Goal: Information Seeking & Learning: Find specific fact

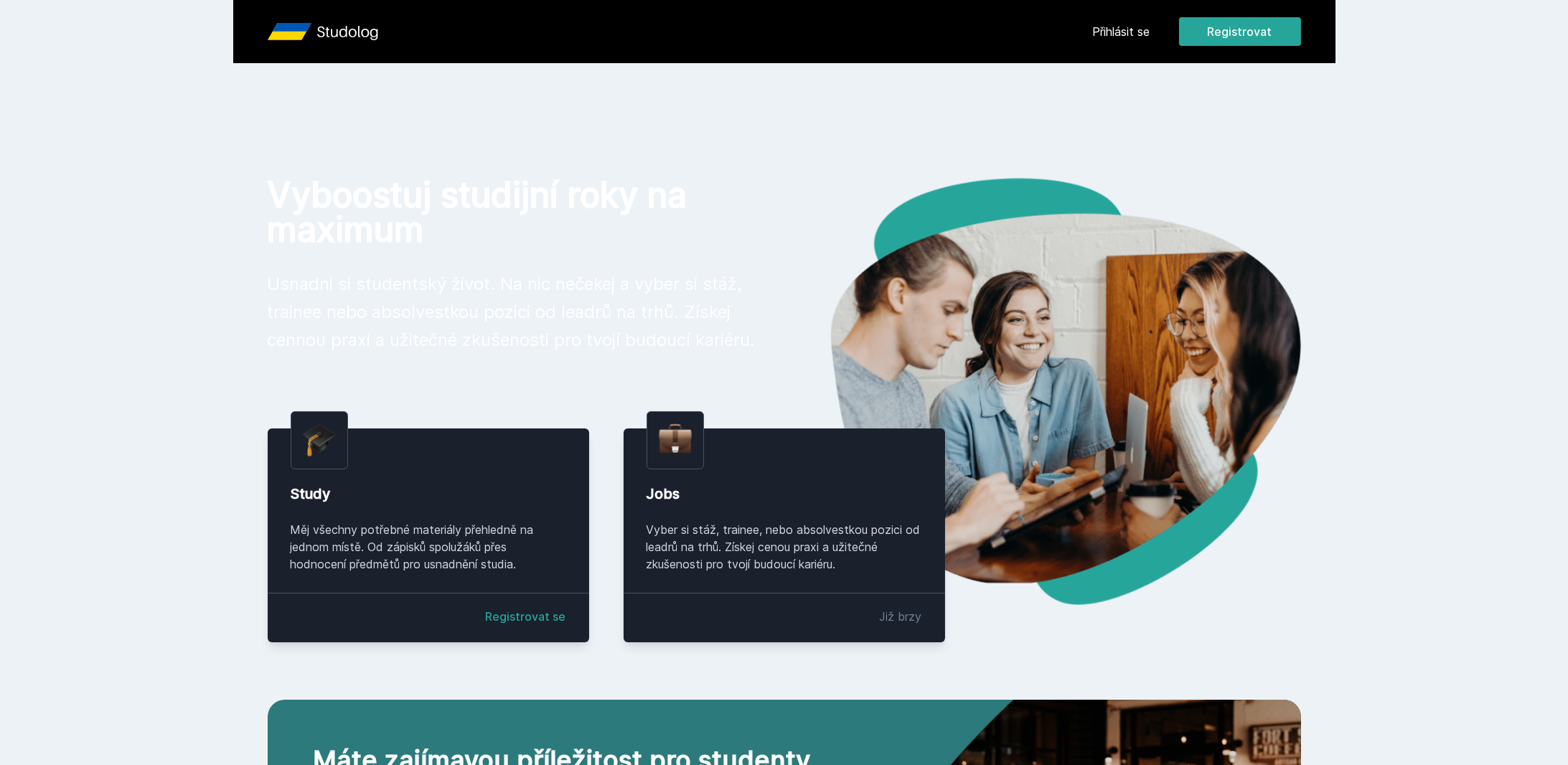
click at [1137, 34] on link "Přihlásit se" at bounding box center [1121, 31] width 57 height 18
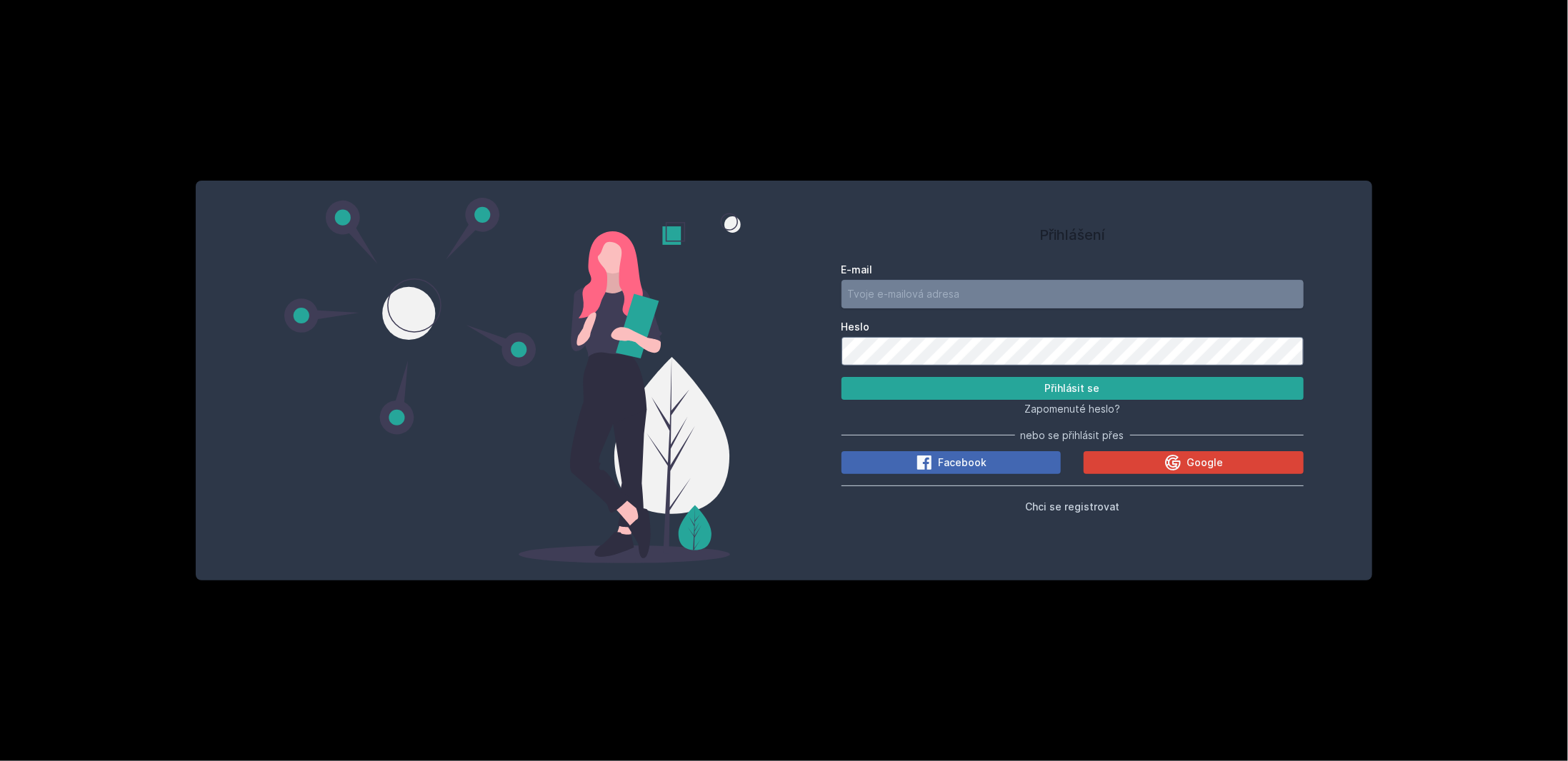
click at [955, 301] on input "E-mail" at bounding box center [1072, 294] width 462 height 28
type input "jachym28@seznam.cz"
click at [1131, 454] on button "Google" at bounding box center [1193, 462] width 220 height 23
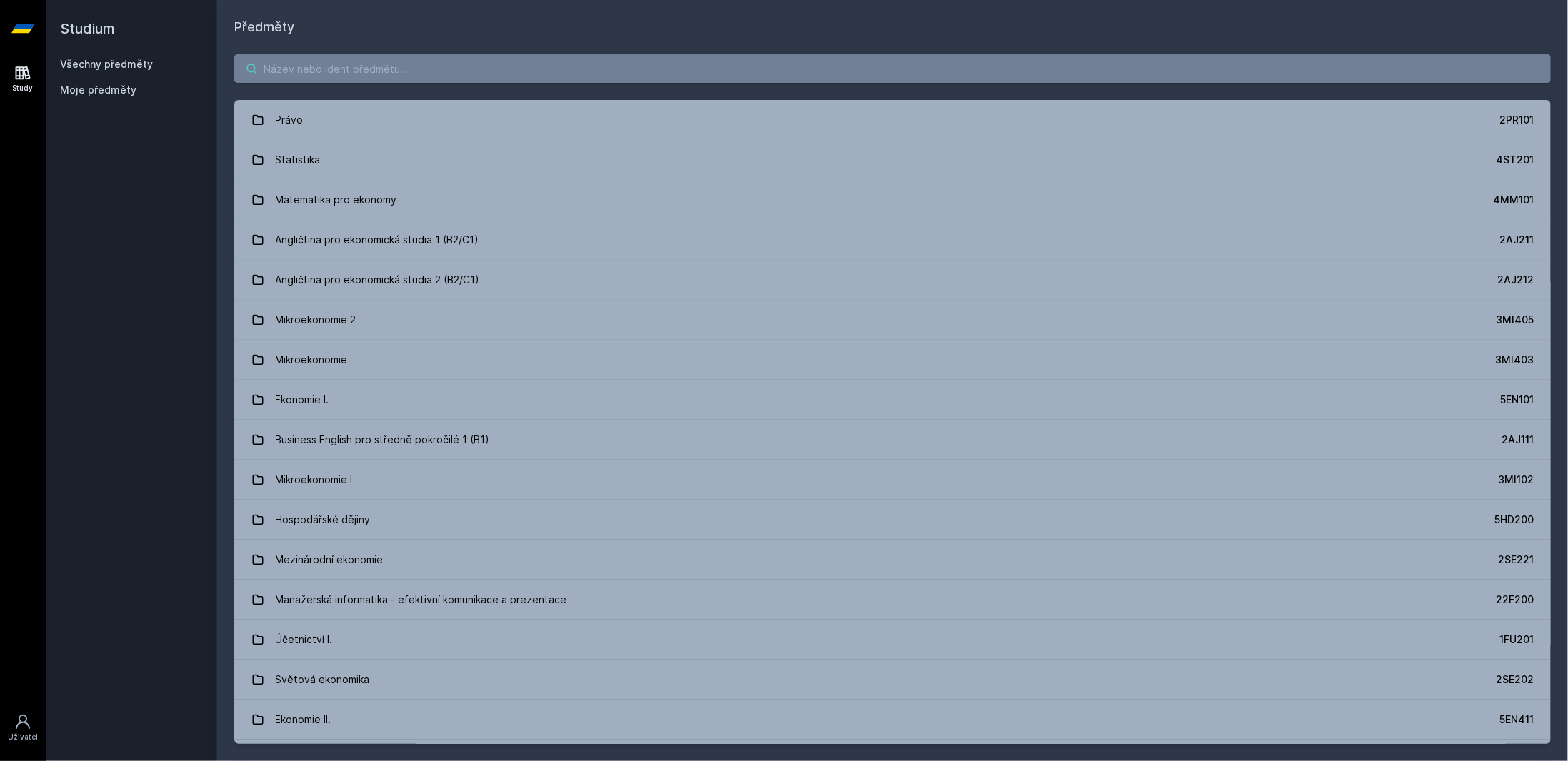
click at [368, 65] on input "search" at bounding box center [892, 68] width 1316 height 28
paste input "[PERSON_NAME]"
type input "[PERSON_NAME]"
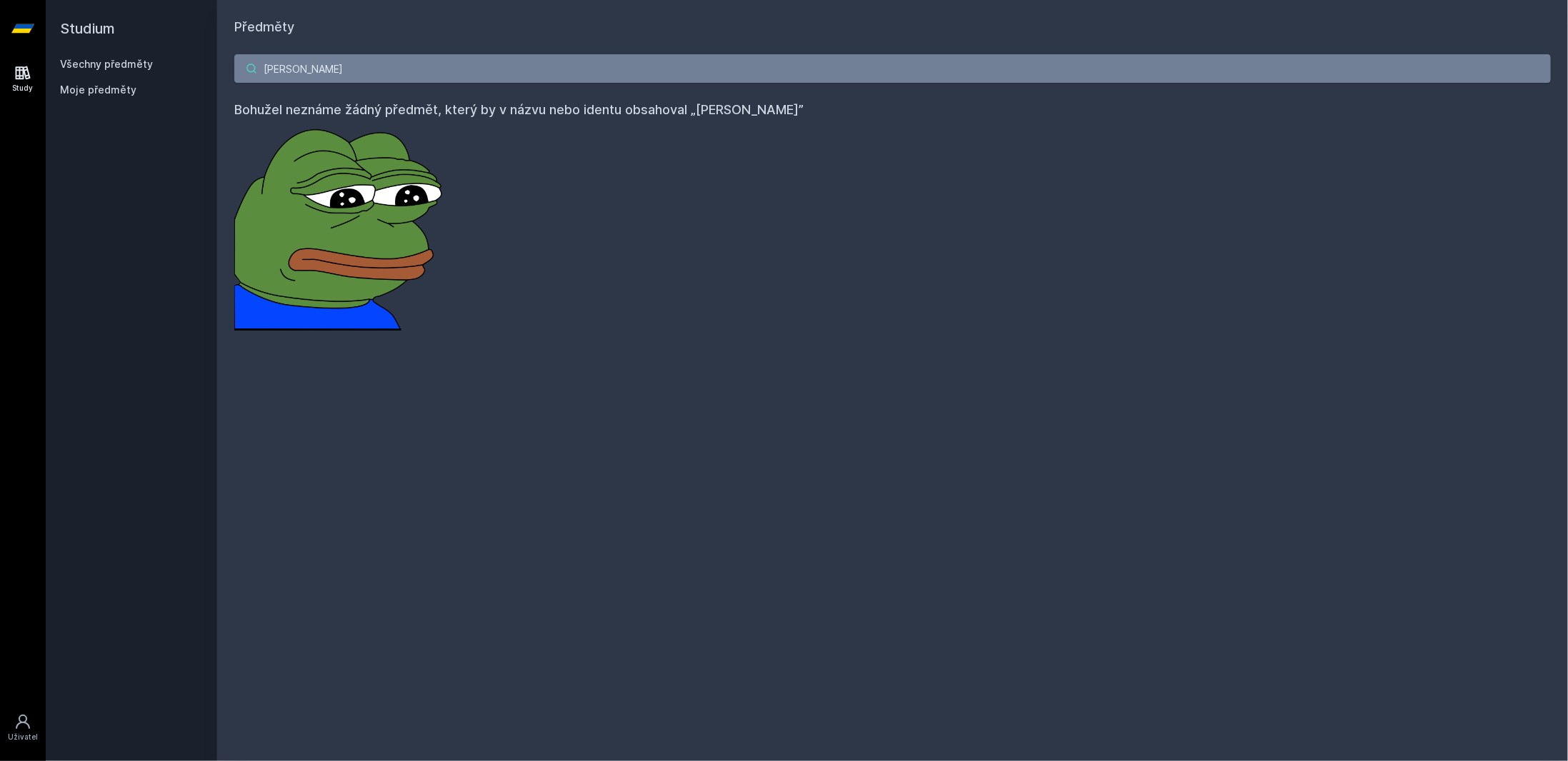
drag, startPoint x: 355, startPoint y: 68, endPoint x: 200, endPoint y: 72, distance: 155.1
click at [200, 72] on div "Studium Všechny předměty Moje předměty Předměty [PERSON_NAME] Bohužel neznáme ž…" at bounding box center [807, 380] width 1522 height 761
type input "simulační"
